Goal: Transaction & Acquisition: Subscribe to service/newsletter

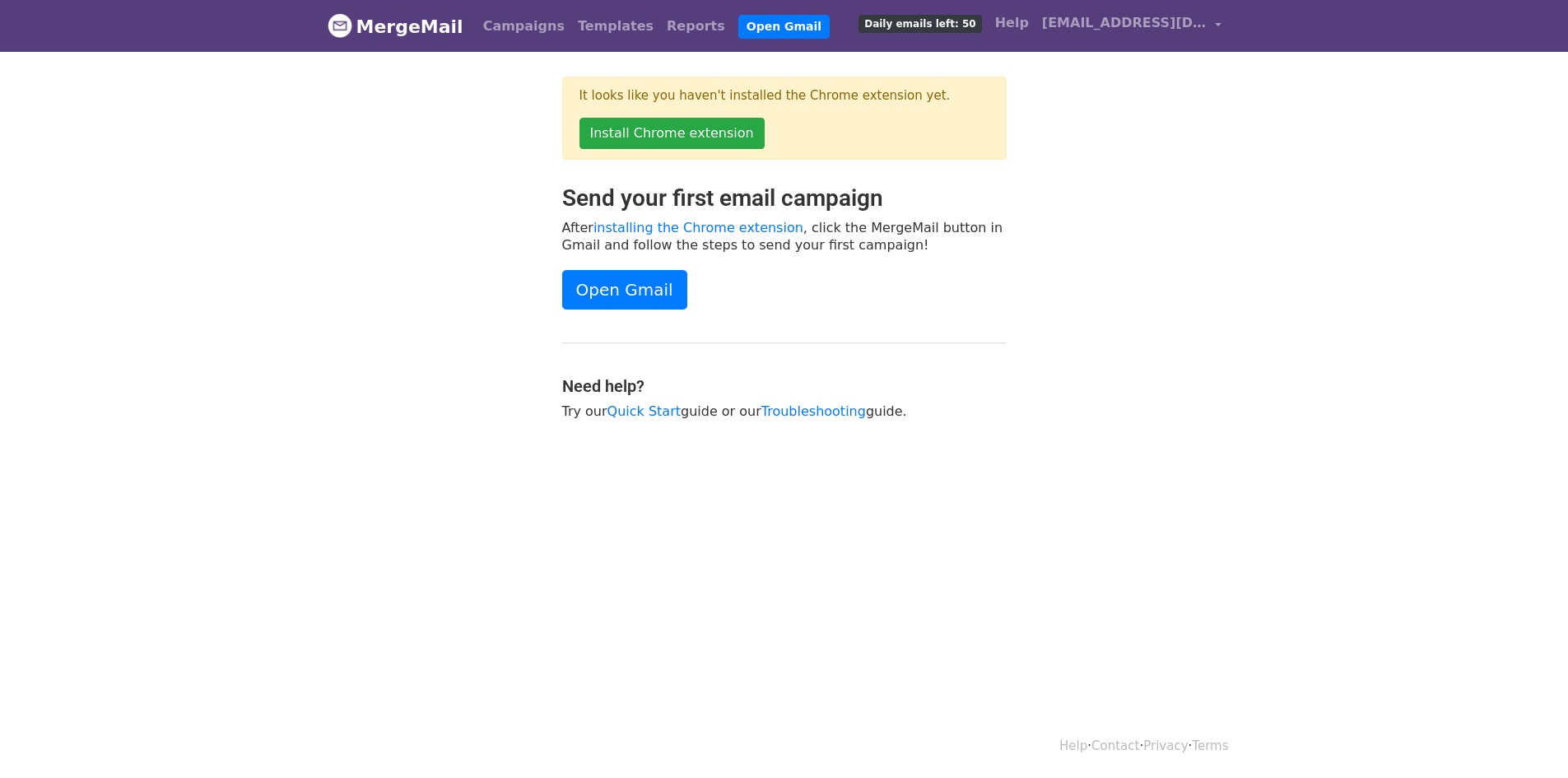
click at [1270, 168] on body "MergeMail Campaigns Templates Reports Open Gmail Daily emails left: 50 Help tai…" at bounding box center [784, 250] width 1568 height 502
click at [899, 18] on span "Daily emails left: 50" at bounding box center [919, 24] width 123 height 18
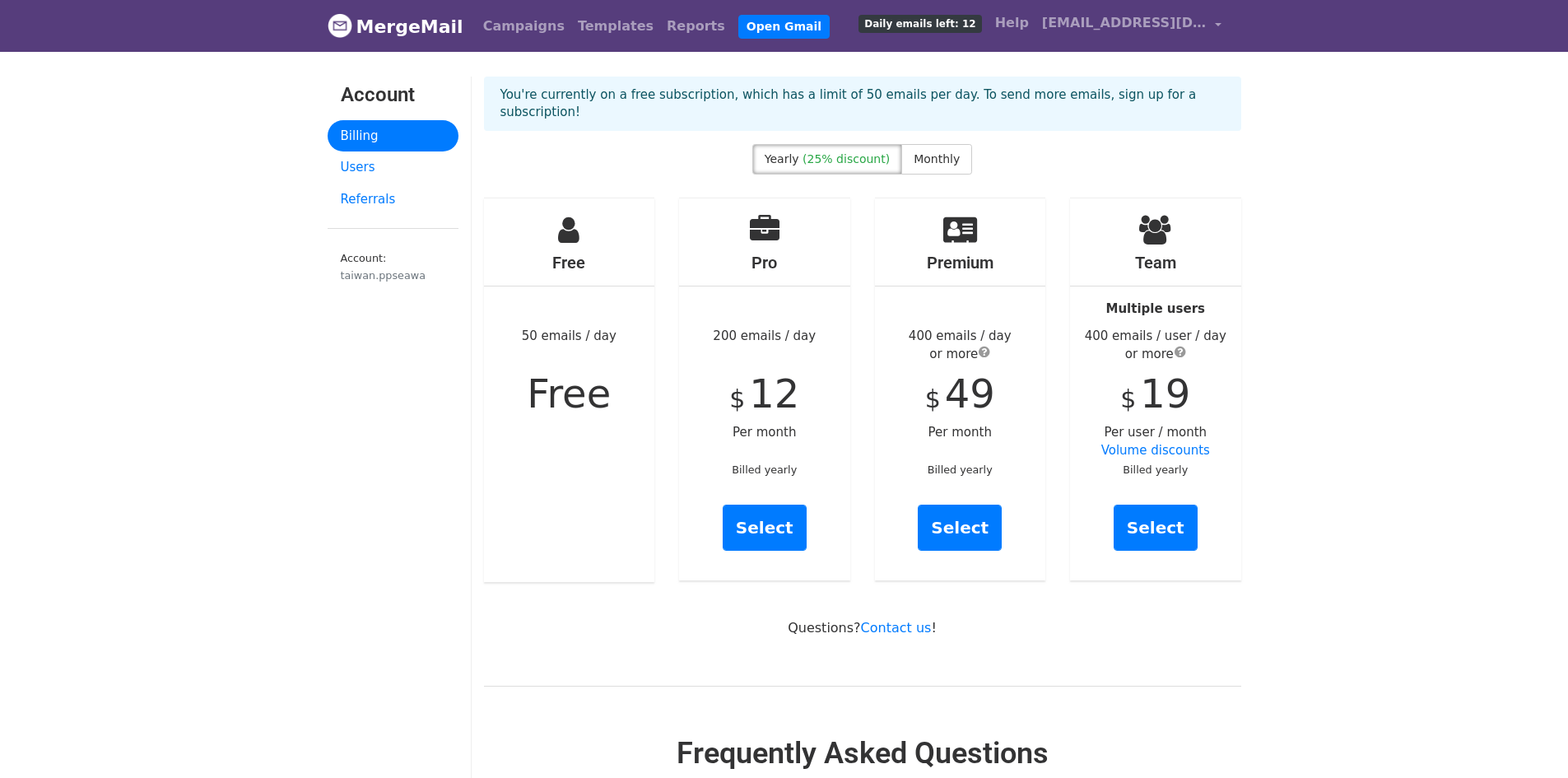
drag, startPoint x: 44, startPoint y: 397, endPoint x: 64, endPoint y: 389, distance: 21.5
